Goal: Entertainment & Leisure: Consume media (video, audio)

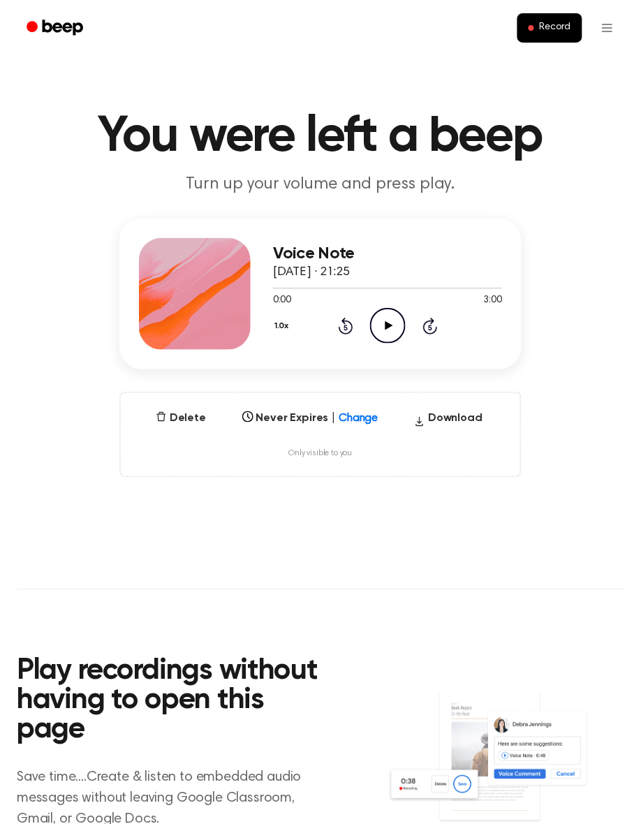
click at [378, 319] on icon "Play Audio" at bounding box center [388, 326] width 36 height 36
click at [385, 325] on icon at bounding box center [388, 325] width 6 height 9
click at [382, 336] on icon "Play Audio" at bounding box center [388, 326] width 36 height 36
click at [384, 329] on icon "Pause Audio" at bounding box center [388, 326] width 36 height 36
click at [375, 321] on icon "Play Audio" at bounding box center [388, 326] width 36 height 36
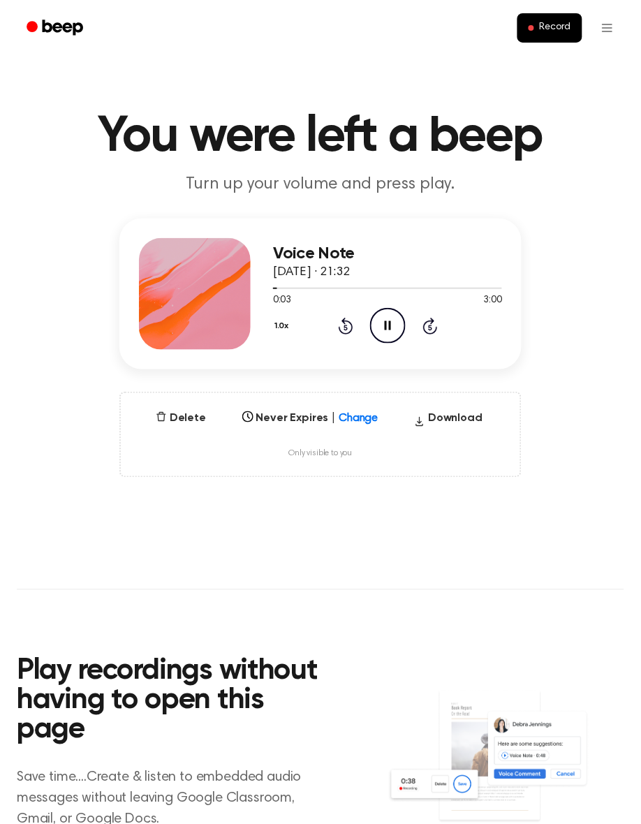
click at [388, 322] on icon "Pause Audio" at bounding box center [388, 326] width 36 height 36
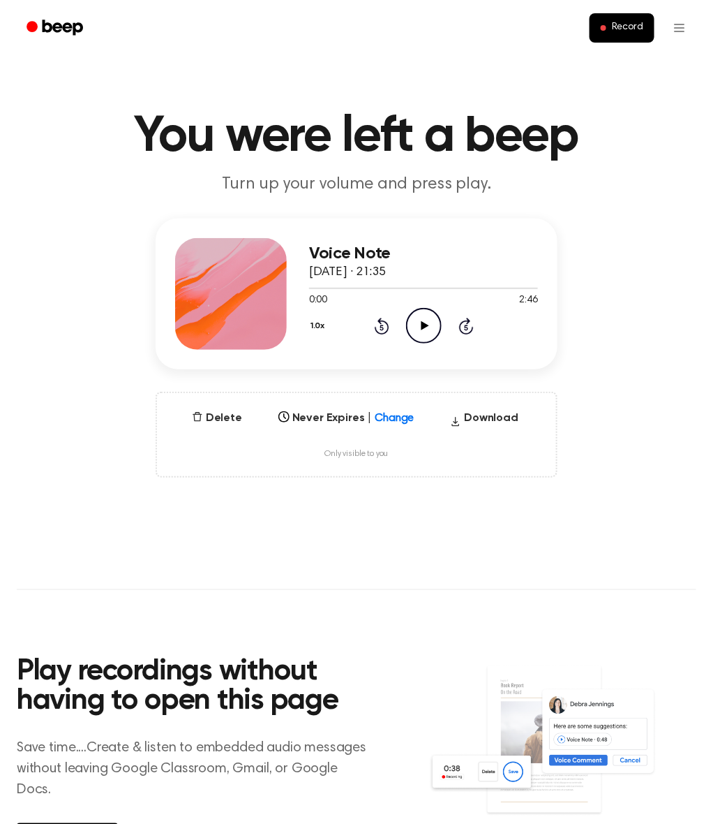
click at [416, 329] on icon "Play Audio" at bounding box center [424, 326] width 36 height 36
click at [421, 325] on icon at bounding box center [424, 325] width 6 height 9
